Goal: Task Accomplishment & Management: Manage account settings

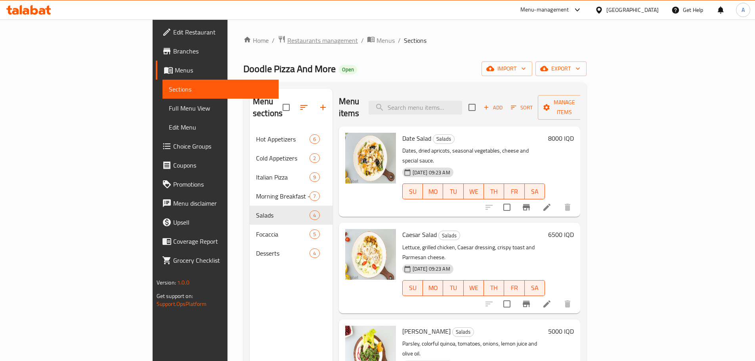
click at [287, 40] on span "Restaurants management" at bounding box center [322, 41] width 71 height 10
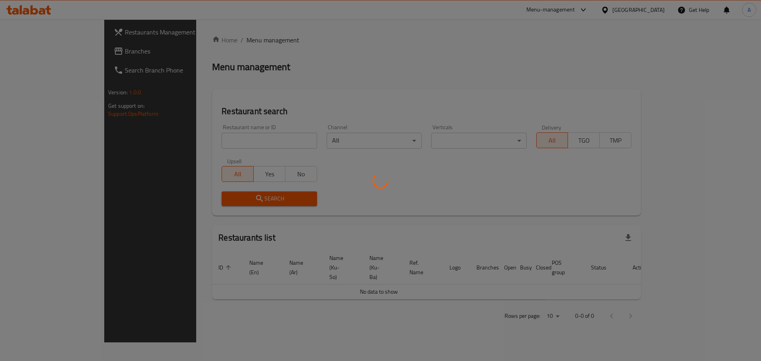
click at [201, 145] on div at bounding box center [380, 180] width 761 height 361
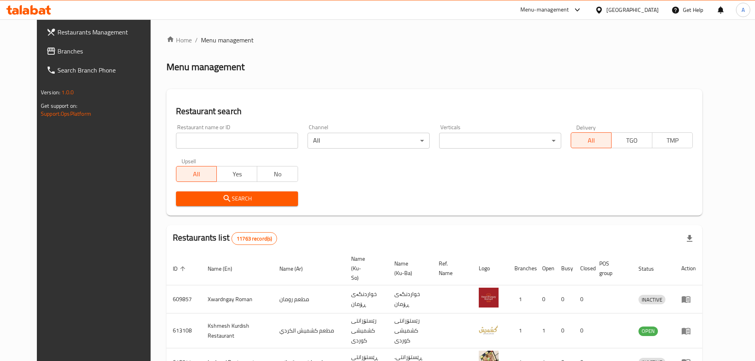
click at [201, 142] on input "search" at bounding box center [237, 141] width 122 height 16
paste input "Ice Ball"
type input "Ice Ball"
click button "Search" at bounding box center [237, 198] width 122 height 15
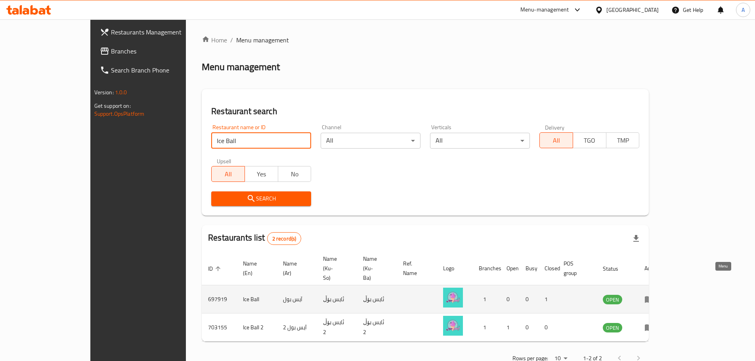
click at [659, 295] on link "enhanced table" at bounding box center [652, 300] width 15 height 10
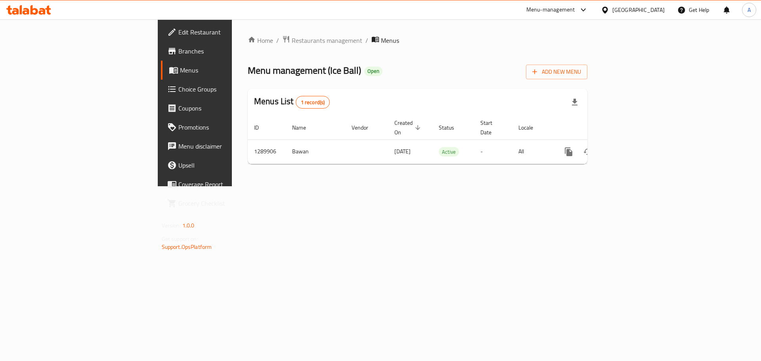
click at [178, 36] on span "Edit Restaurant" at bounding box center [228, 32] width 100 height 10
